Goal: Task Accomplishment & Management: Use online tool/utility

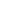
type textarea "*"
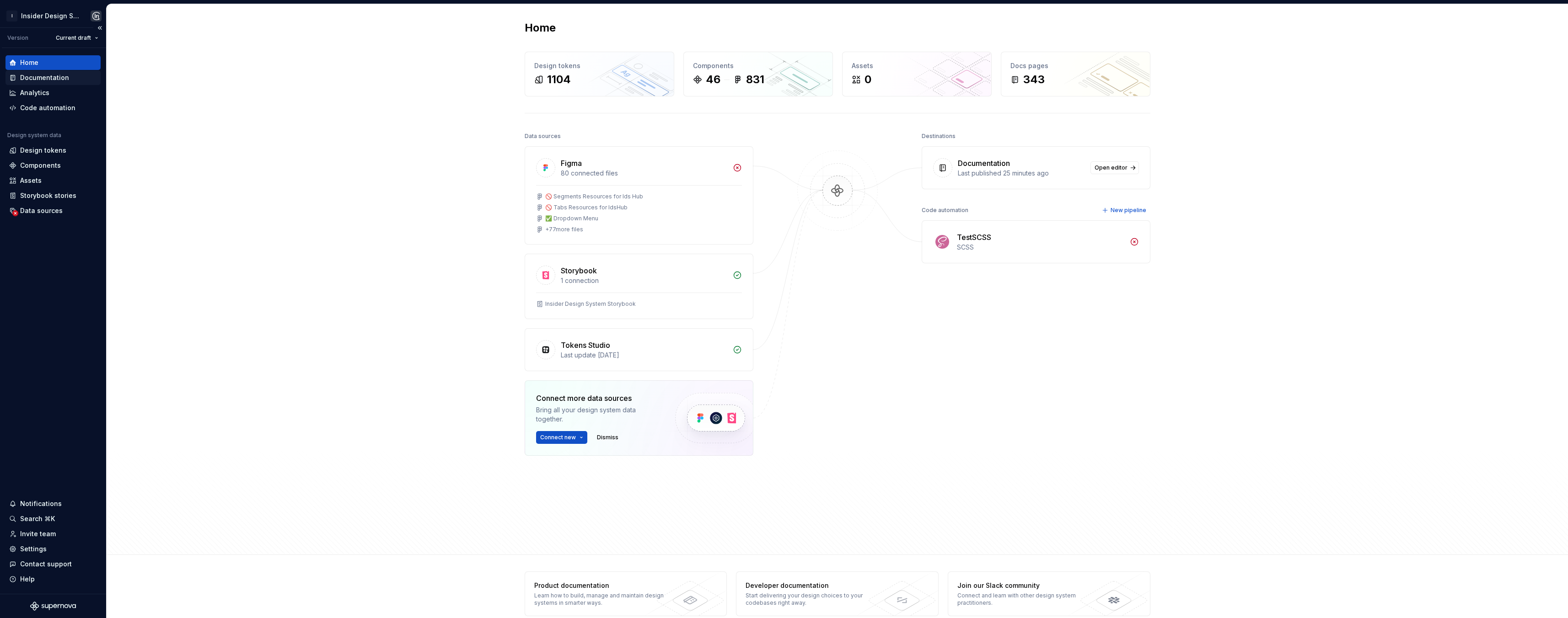
click at [54, 77] on div "Documentation" at bounding box center [44, 77] width 49 height 9
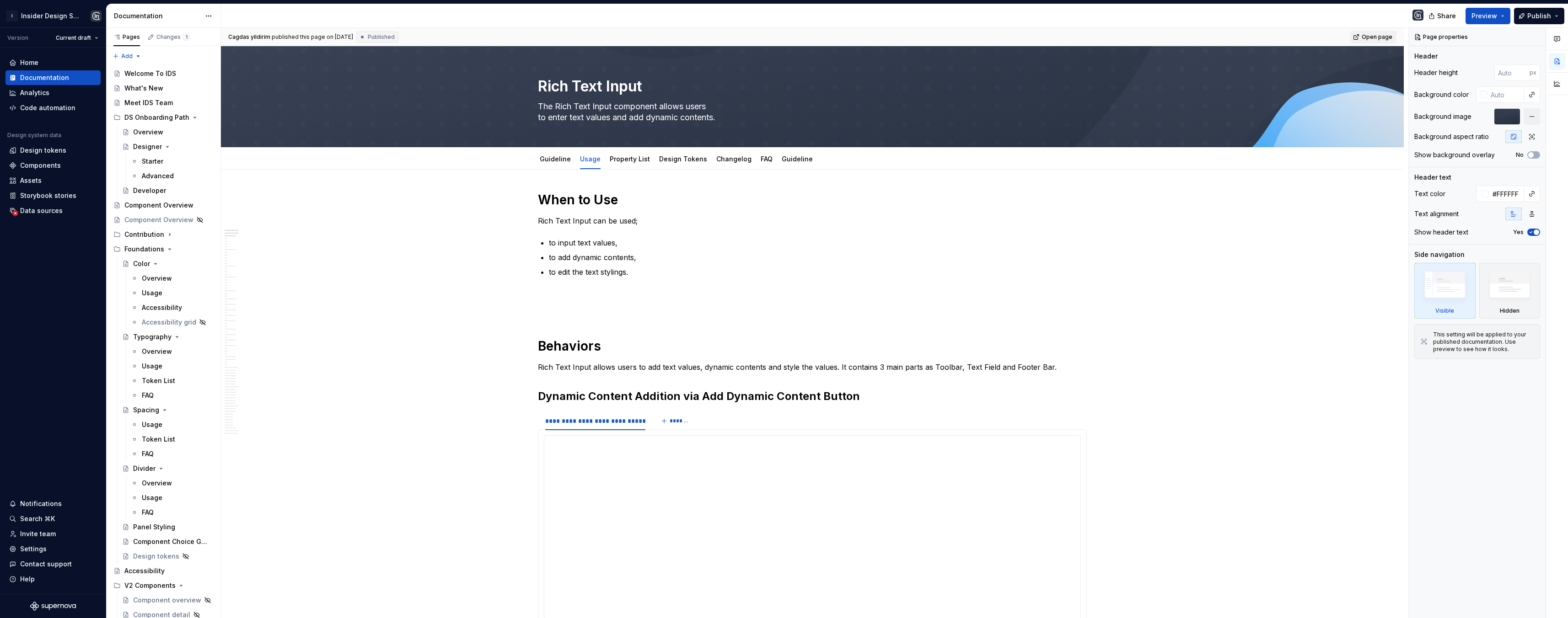
click at [1368, 35] on span "Open page" at bounding box center [1376, 37] width 30 height 7
type textarea "*"
